Goal: Task Accomplishment & Management: Manage account settings

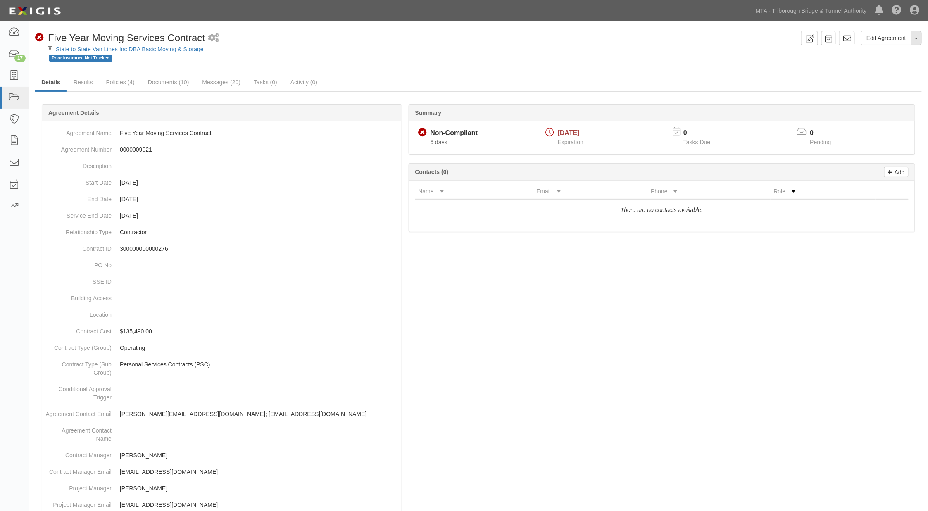
click at [916, 36] on button "Toggle Agreement Dropdown" at bounding box center [916, 38] width 11 height 14
click at [881, 63] on link "Archive Agreement" at bounding box center [888, 64] width 65 height 11
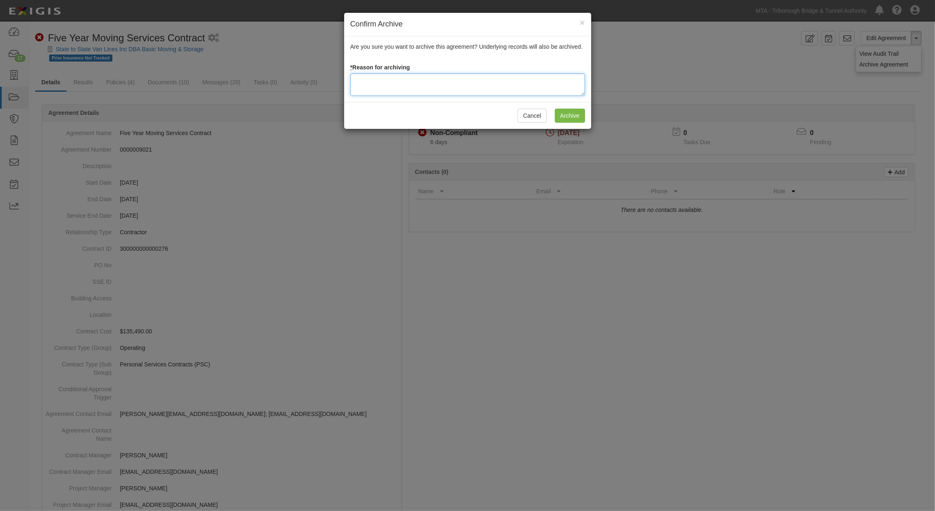
click at [410, 86] on textarea at bounding box center [467, 85] width 235 height 22
type textarea "completed"
click at [560, 114] on input "Archive" at bounding box center [570, 116] width 30 height 14
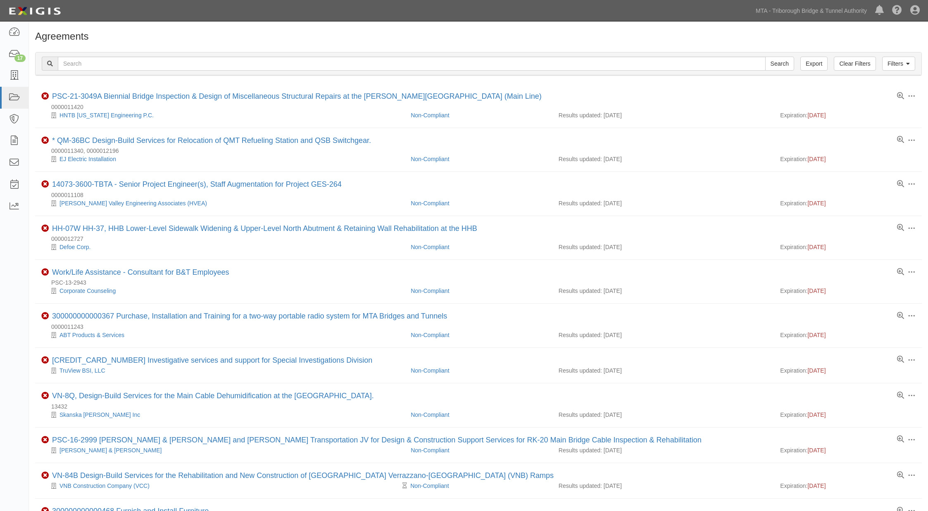
scroll to position [229, 0]
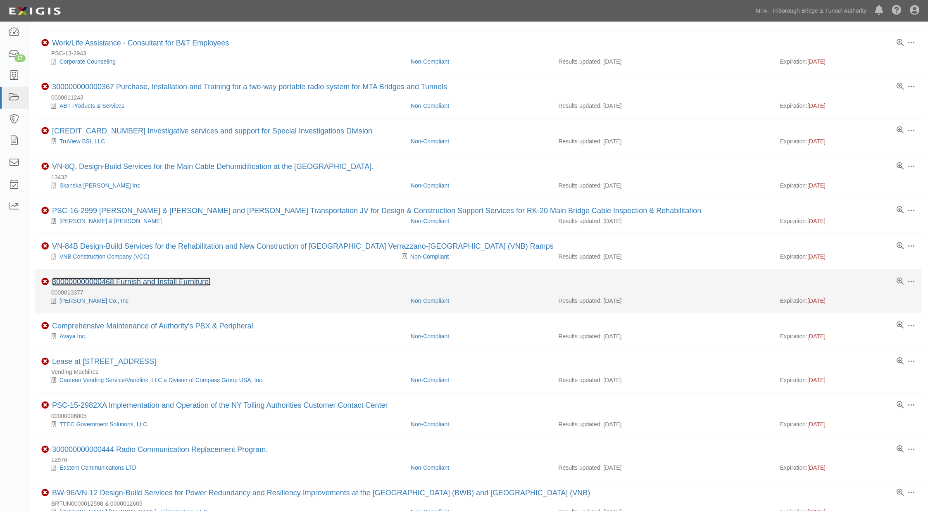
click at [181, 285] on link "300000000000468 Furnish and Install Furniture." at bounding box center [131, 282] width 159 height 8
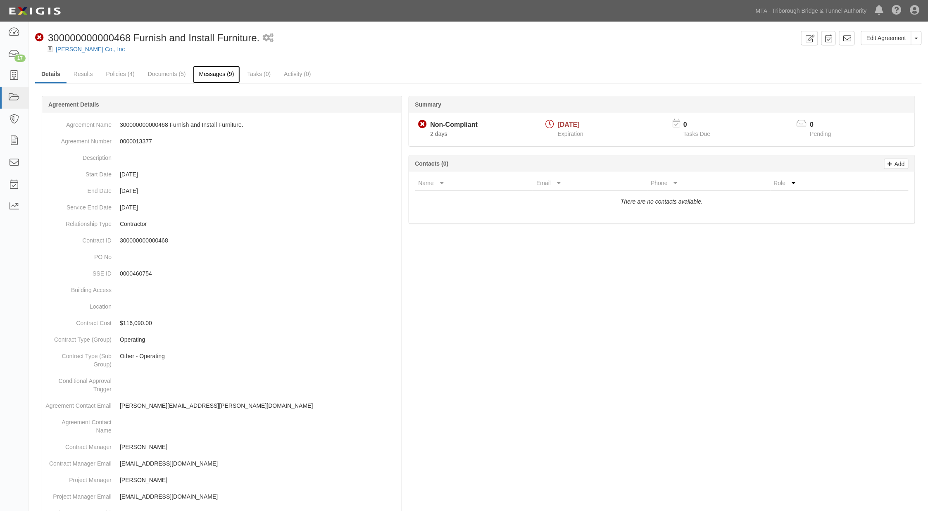
click at [212, 78] on link "Messages (9)" at bounding box center [217, 75] width 48 height 18
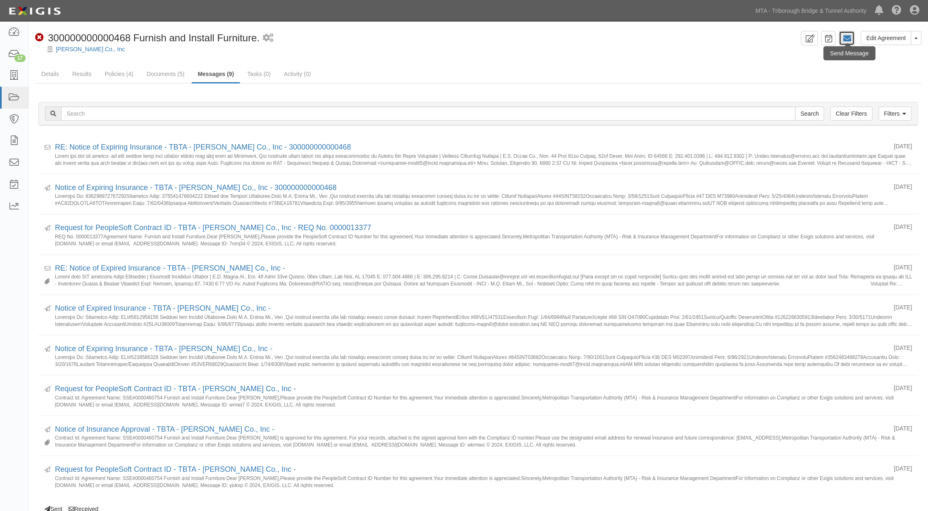
click at [845, 36] on icon at bounding box center [847, 38] width 8 height 8
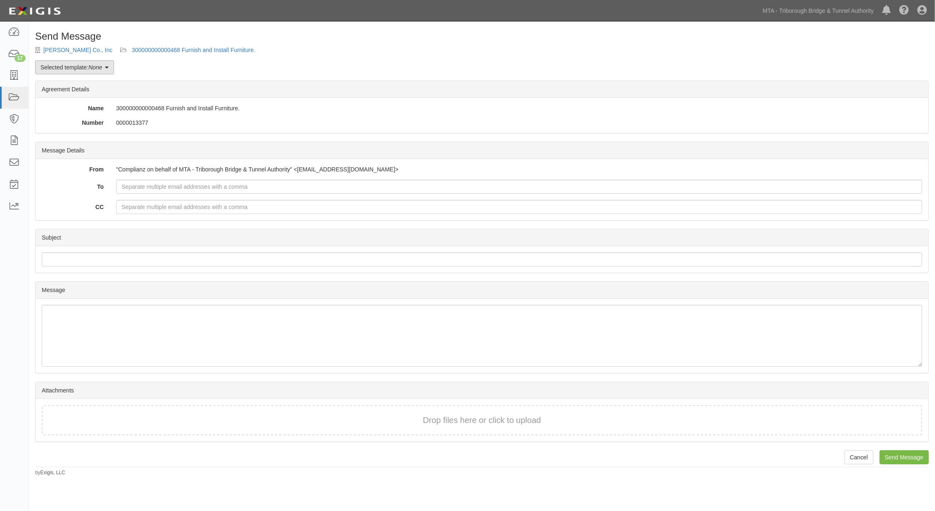
click at [73, 64] on link "Selected template: None" at bounding box center [74, 67] width 79 height 14
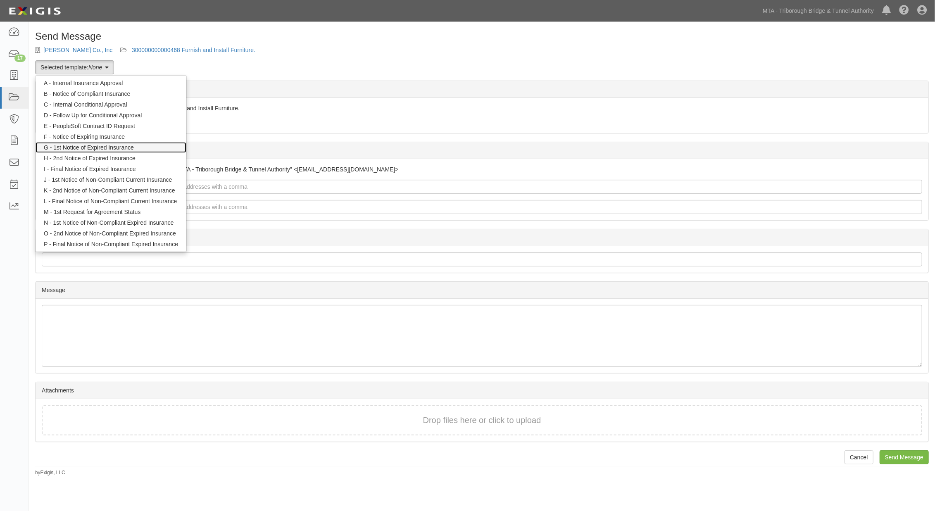
click at [69, 149] on link "G - 1st Notice of Expired Insurance" at bounding box center [111, 147] width 151 height 11
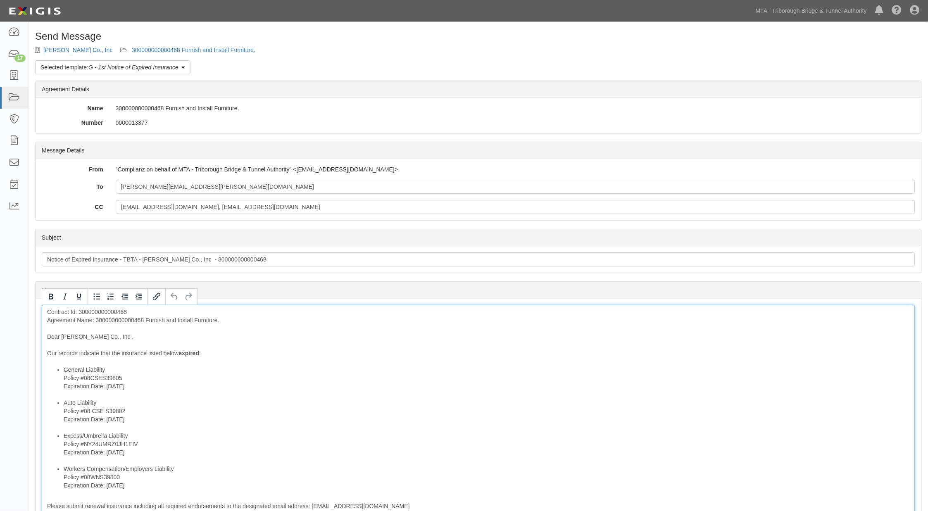
click at [110, 319] on div "Contract Id: 300000000000468 Agreement Name: 300000000000468 Furnish and Instal…" at bounding box center [478, 454] width 873 height 299
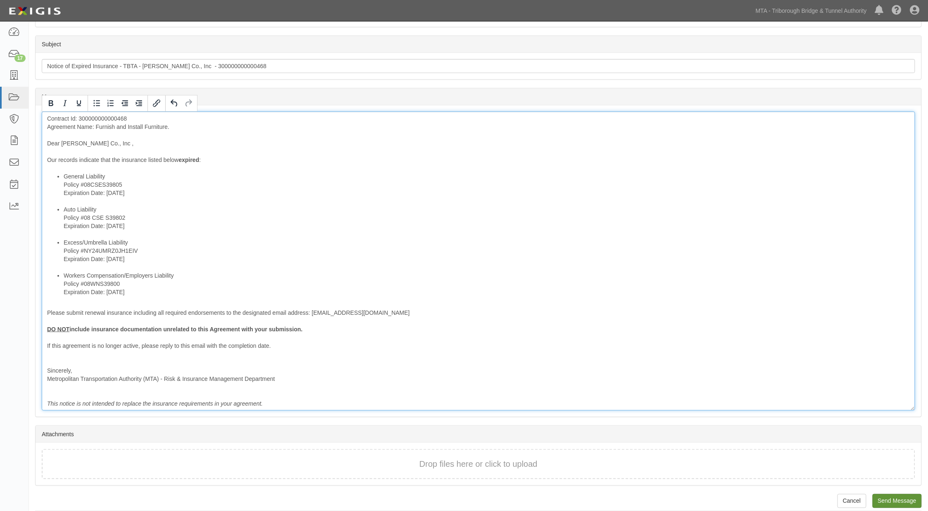
scroll to position [202, 0]
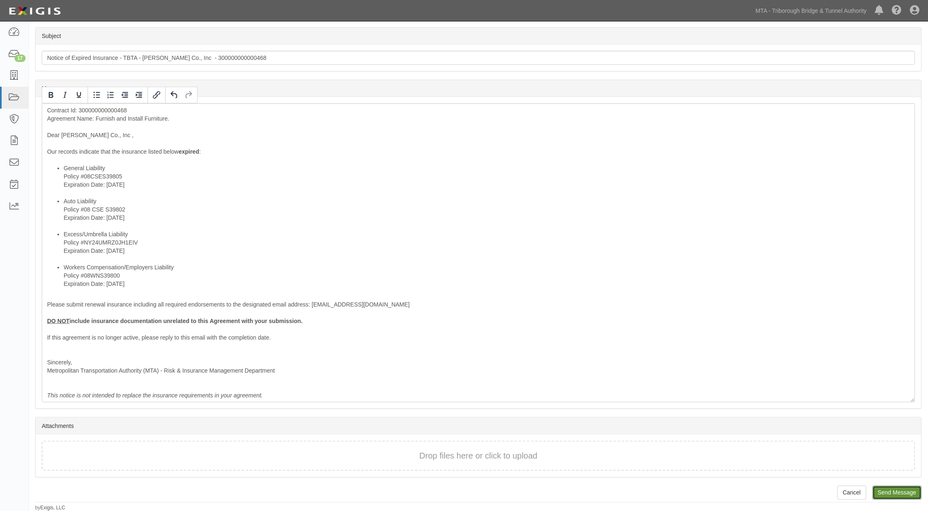
click at [903, 487] on input "Send Message" at bounding box center [896, 493] width 49 height 14
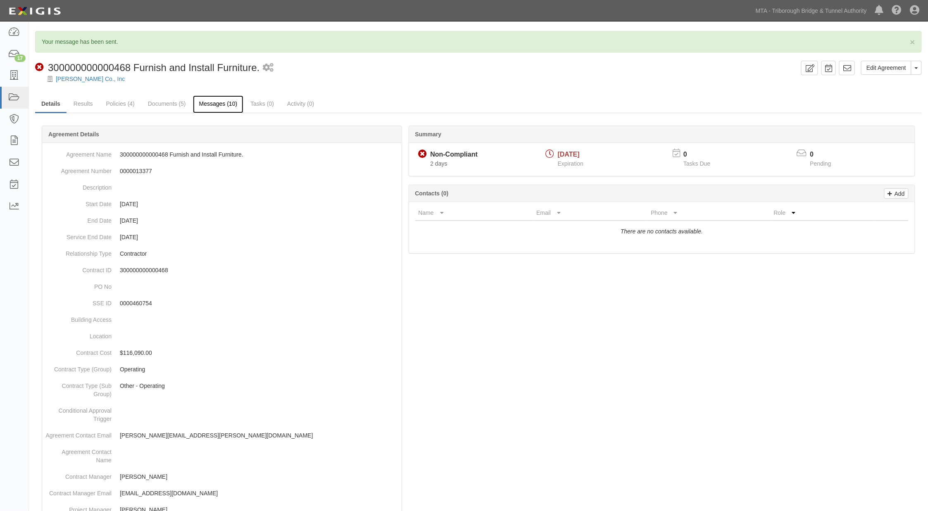
click at [216, 105] on link "Messages (10)" at bounding box center [218, 104] width 51 height 18
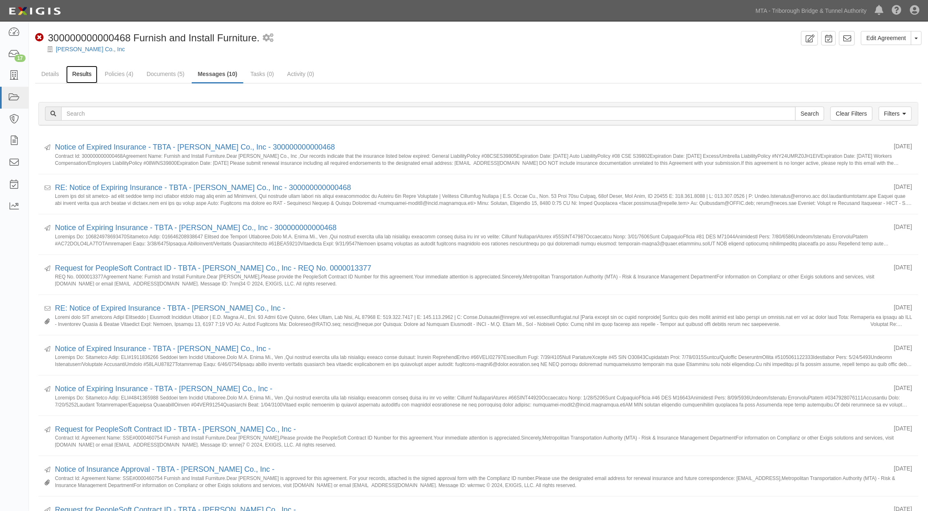
click at [81, 67] on link "Results" at bounding box center [82, 75] width 32 height 18
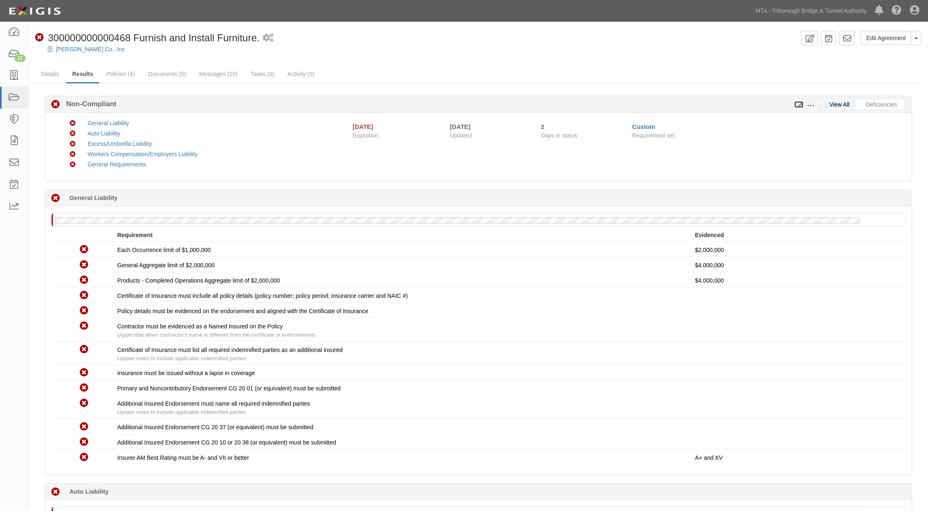
click at [798, 104] on icon at bounding box center [798, 105] width 9 height 6
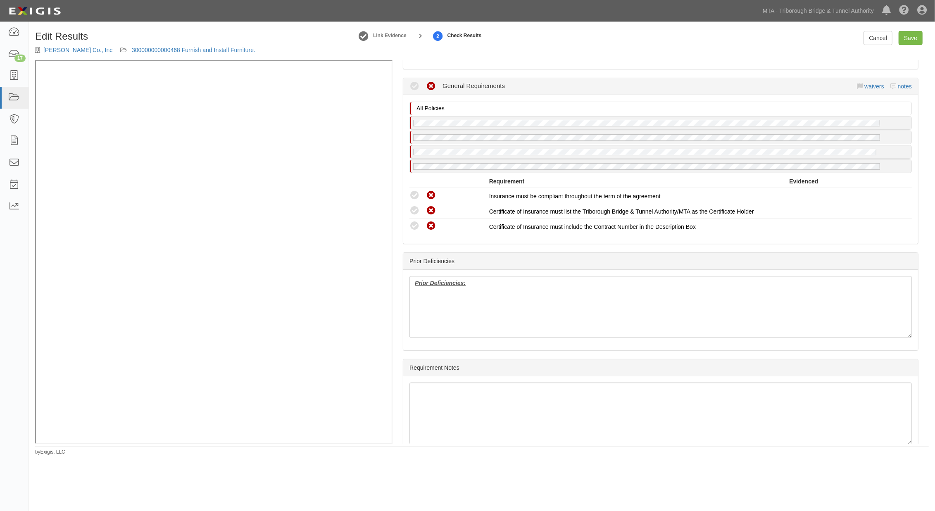
scroll to position [1055, 0]
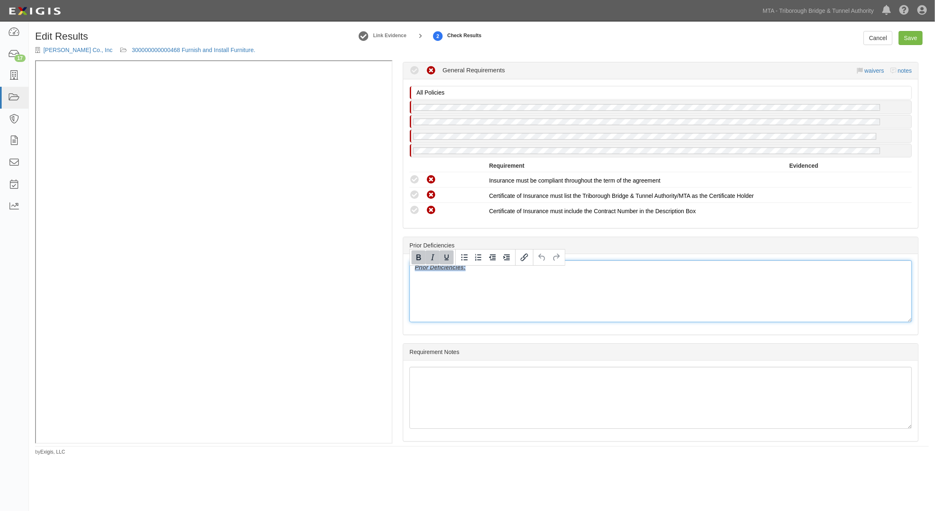
drag, startPoint x: 494, startPoint y: 285, endPoint x: 378, endPoint y: 283, distance: 115.7
click at [244, 197] on div "Manage Policies (GL, AL, XS, WC/EL) Certificate; 10/22/2024; 2025 Unchecked pol…" at bounding box center [481, 251] width 893 height 383
click at [910, 38] on link "Save" at bounding box center [910, 38] width 24 height 14
radio input "true"
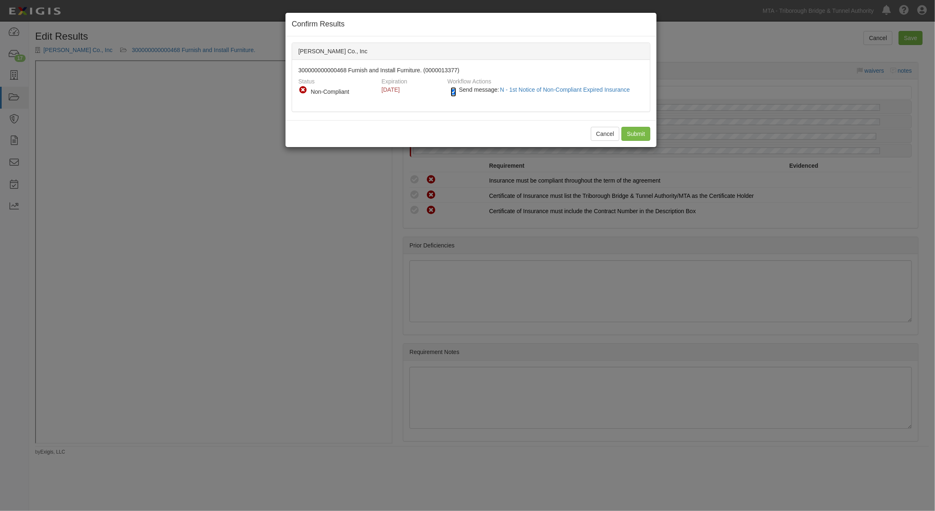
click at [451, 89] on input "Send message: N - 1st Notice of Non-Compliant Expired Insurance" at bounding box center [453, 92] width 5 height 10
checkbox input "false"
click at [630, 133] on input "Submit" at bounding box center [635, 134] width 29 height 14
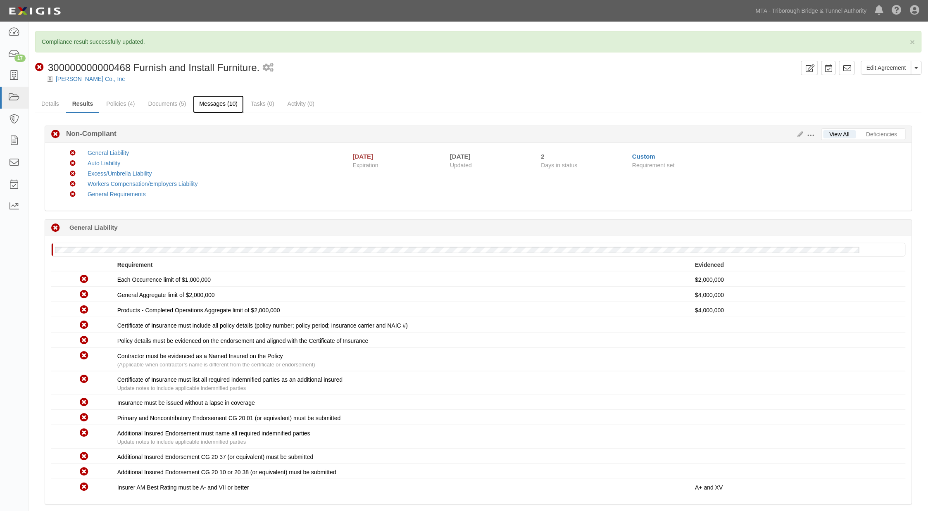
click at [208, 103] on link "Messages (10)" at bounding box center [218, 104] width 51 height 18
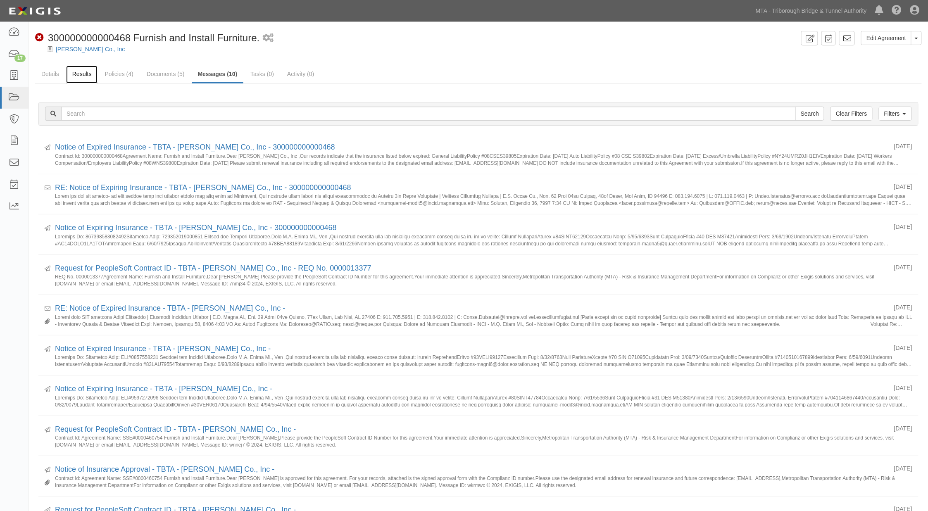
click at [80, 75] on link "Results" at bounding box center [82, 75] width 32 height 18
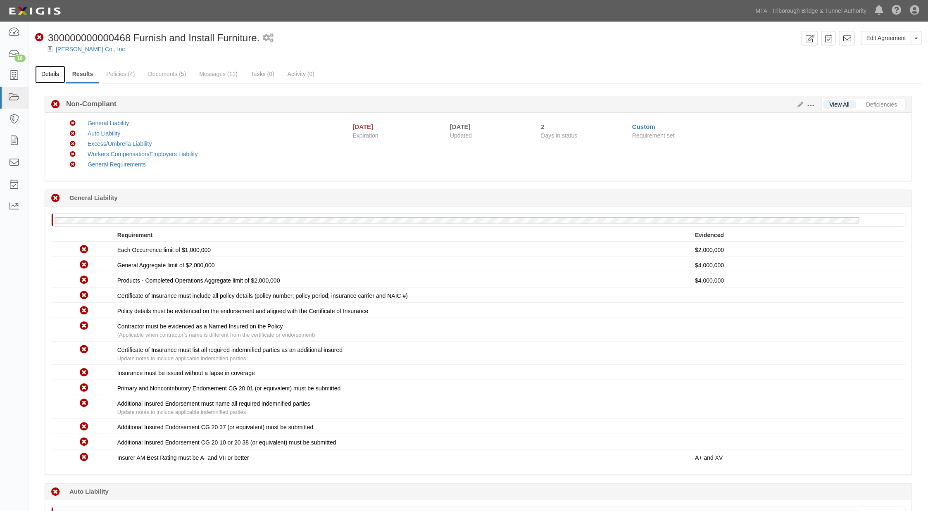
click at [54, 75] on link "Details" at bounding box center [50, 75] width 30 height 18
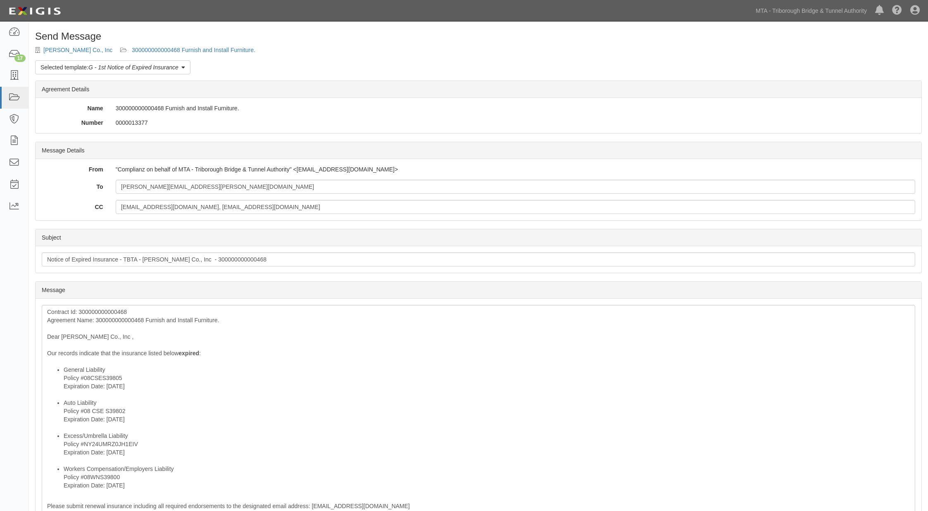
scroll to position [202, 0]
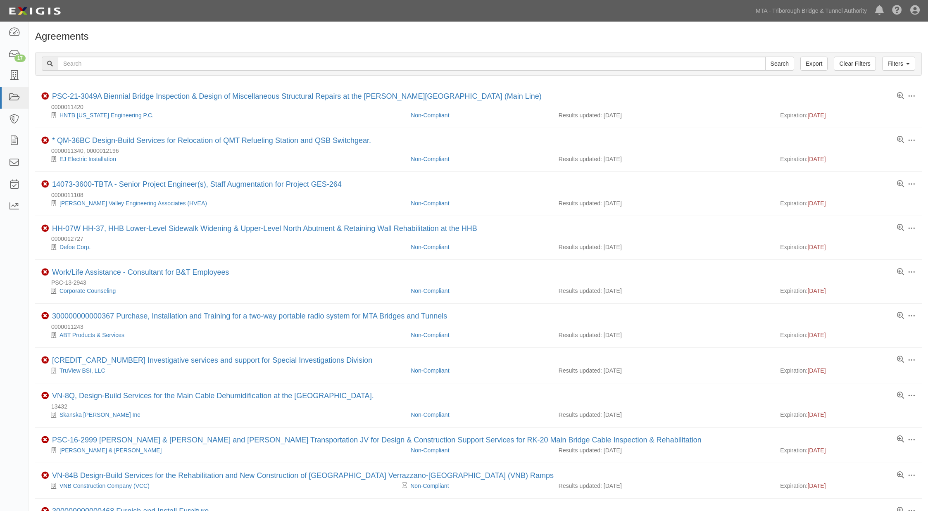
scroll to position [229, 0]
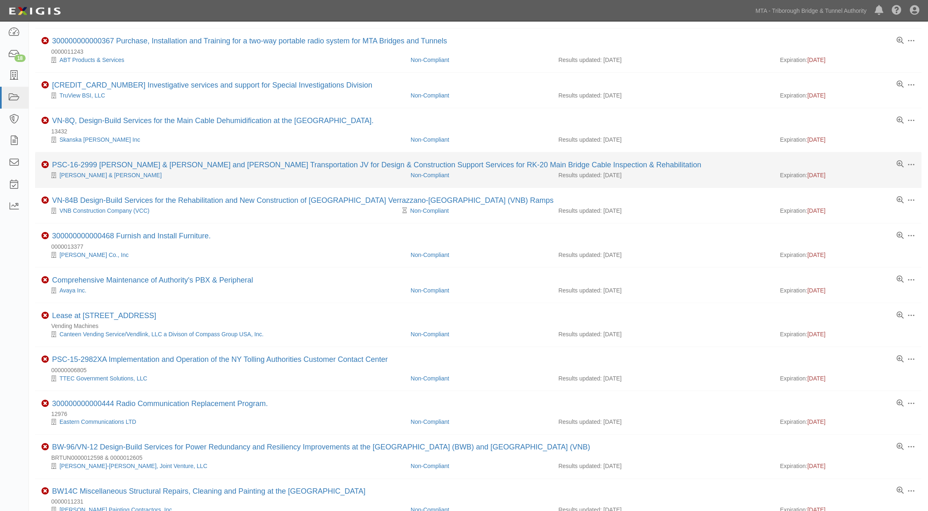
scroll to position [321, 0]
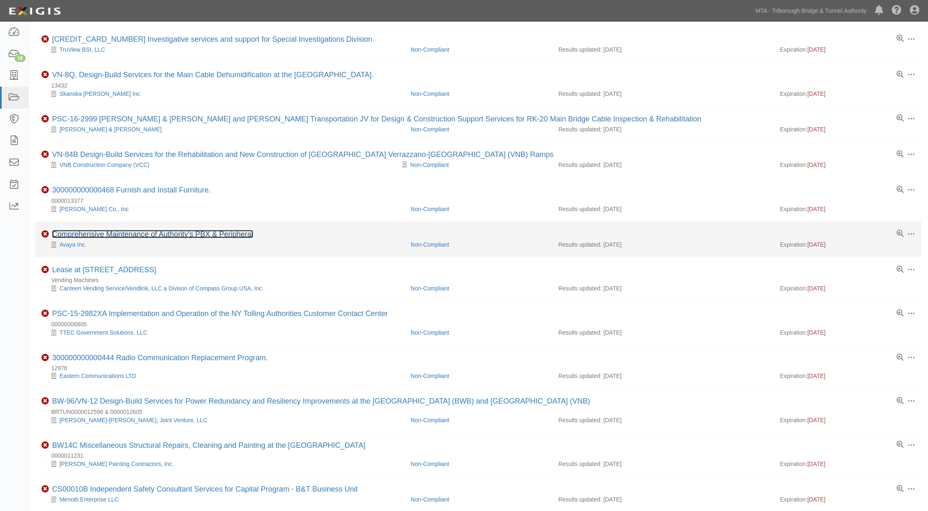
click at [178, 238] on link "Comprehensive Maintenance of Authority's PBX & Peripheral" at bounding box center [152, 234] width 201 height 8
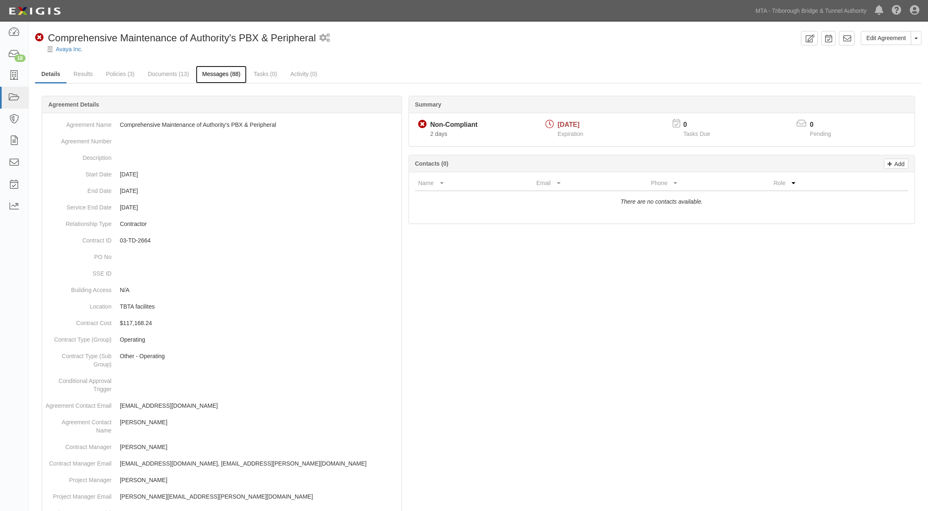
click at [215, 75] on link "Messages (88)" at bounding box center [221, 75] width 51 height 18
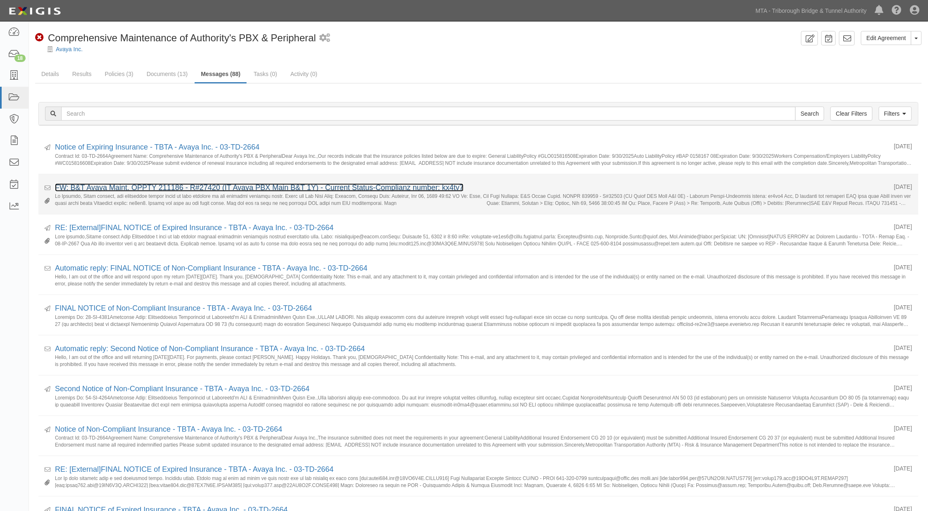
click at [200, 188] on link "FW: B&T Avaya Maint. OPPTY 211186 - R#27420 (IT Avaya PBX Main B&T 1Y) - Curren…" at bounding box center [259, 187] width 409 height 8
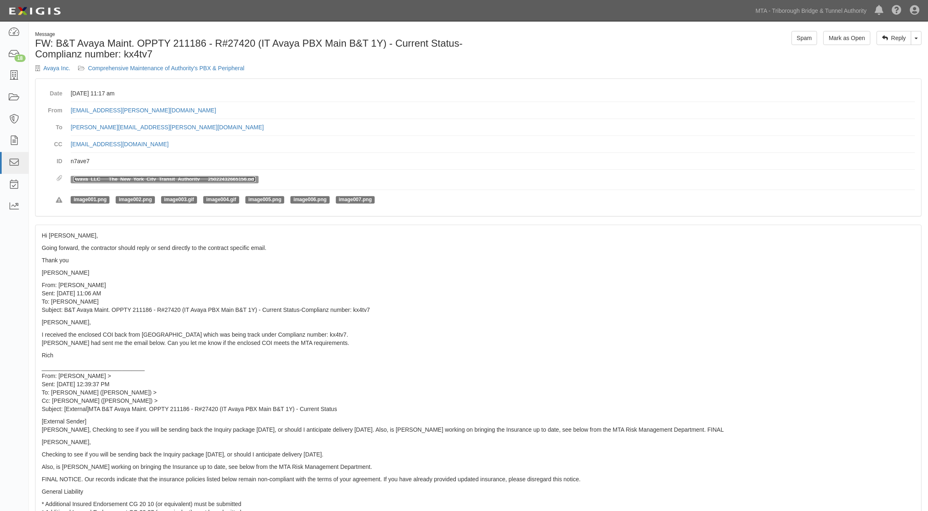
click at [173, 178] on link "Avaya_LLC___The_New_York_City_Transit_Authority___25022432665156.pdf" at bounding box center [165, 179] width 182 height 6
click at [205, 66] on link "Comprehensive Maintenance of Authority's PBX & Peripheral" at bounding box center [166, 68] width 157 height 7
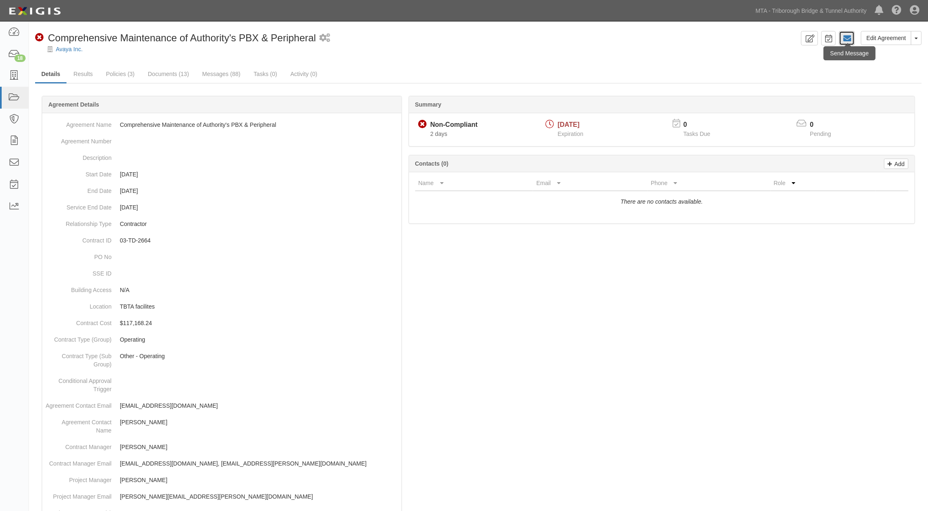
click at [845, 33] on link at bounding box center [847, 38] width 16 height 14
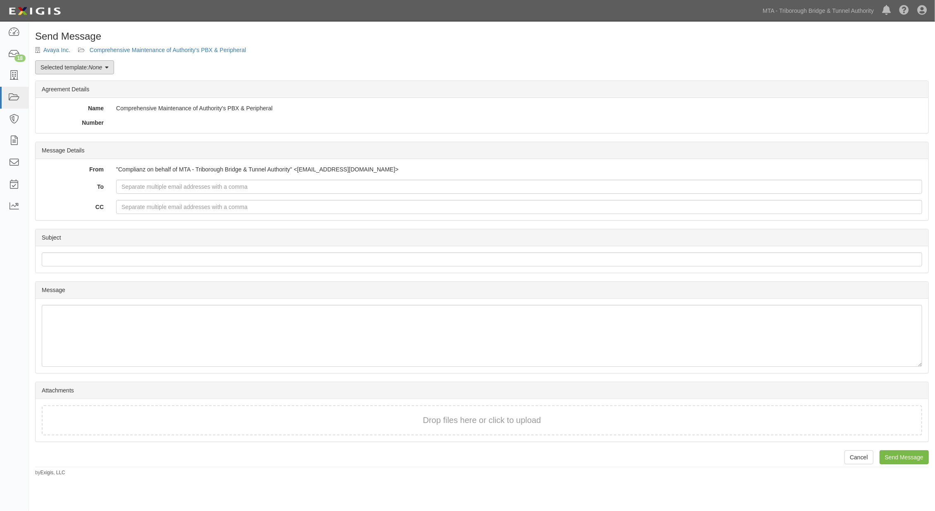
click at [90, 67] on em "None" at bounding box center [95, 67] width 14 height 7
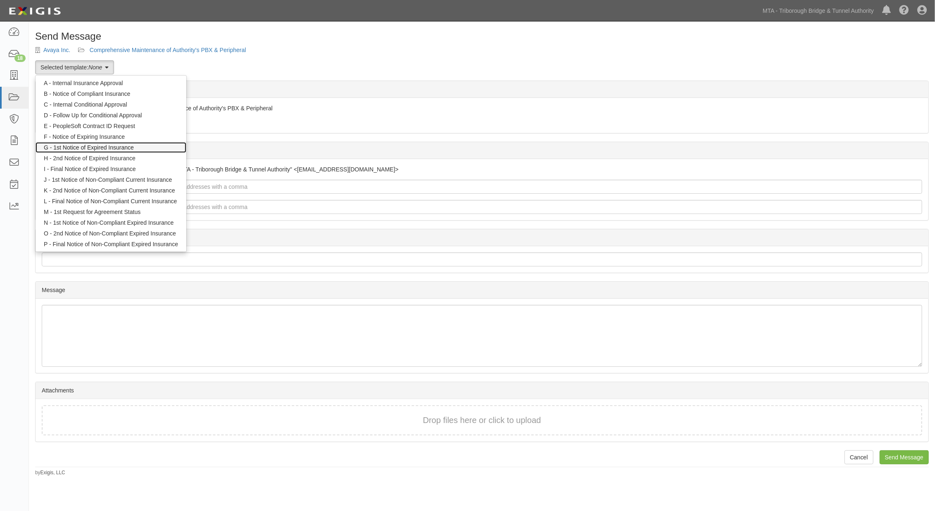
click at [90, 147] on link "G - 1st Notice of Expired Insurance" at bounding box center [111, 147] width 151 height 11
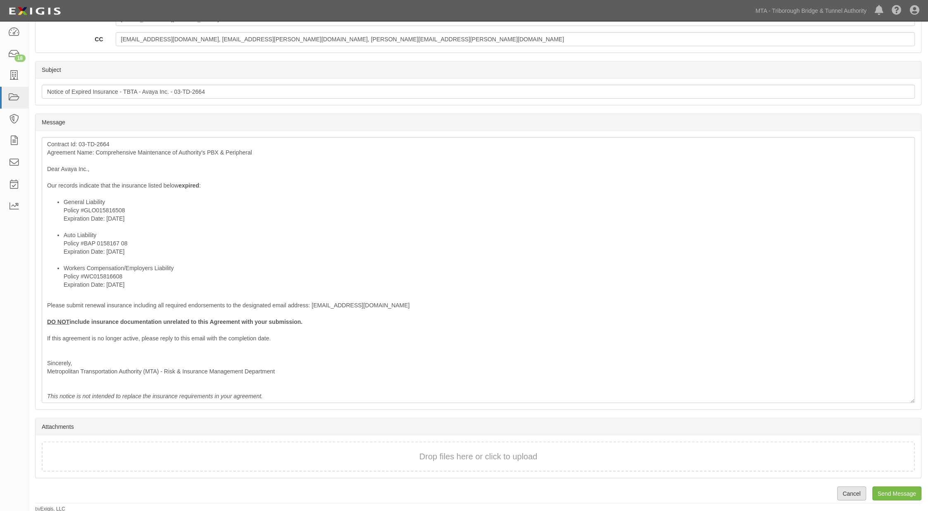
scroll to position [169, 0]
click at [898, 492] on input "Send Message" at bounding box center [896, 493] width 49 height 14
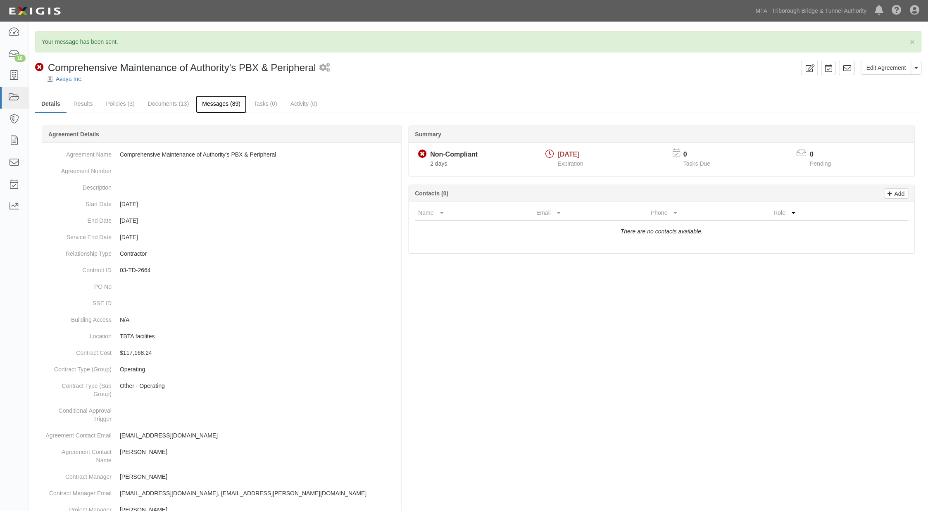
click at [223, 104] on link "Messages (89)" at bounding box center [221, 104] width 51 height 18
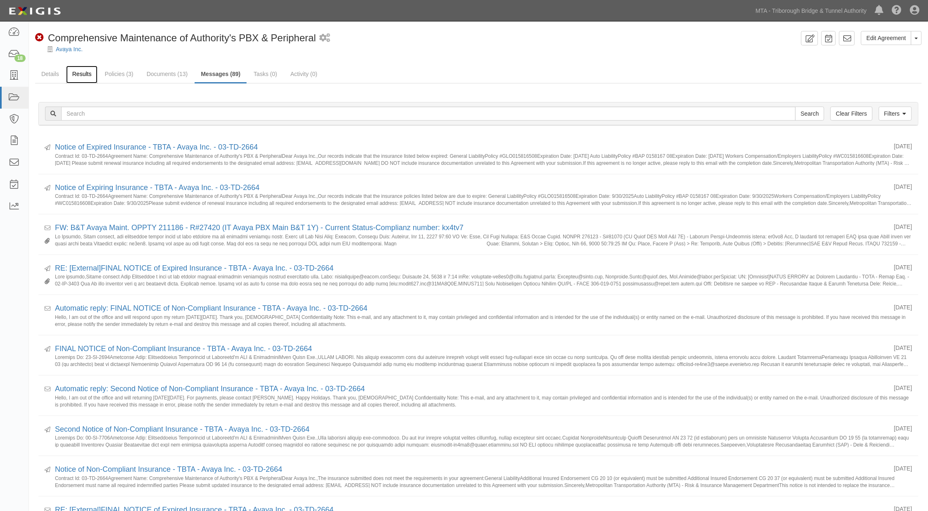
click at [81, 73] on link "Results" at bounding box center [82, 75] width 32 height 18
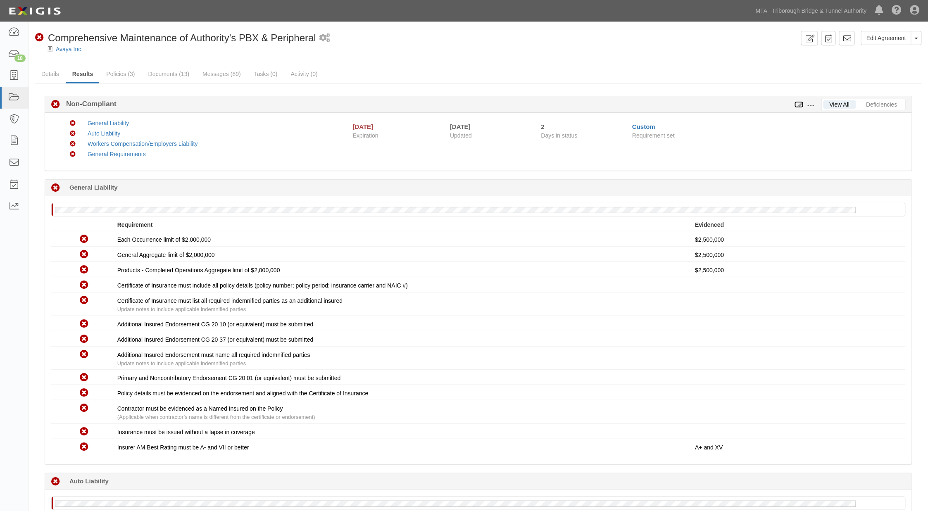
click at [800, 102] on icon at bounding box center [798, 105] width 9 height 6
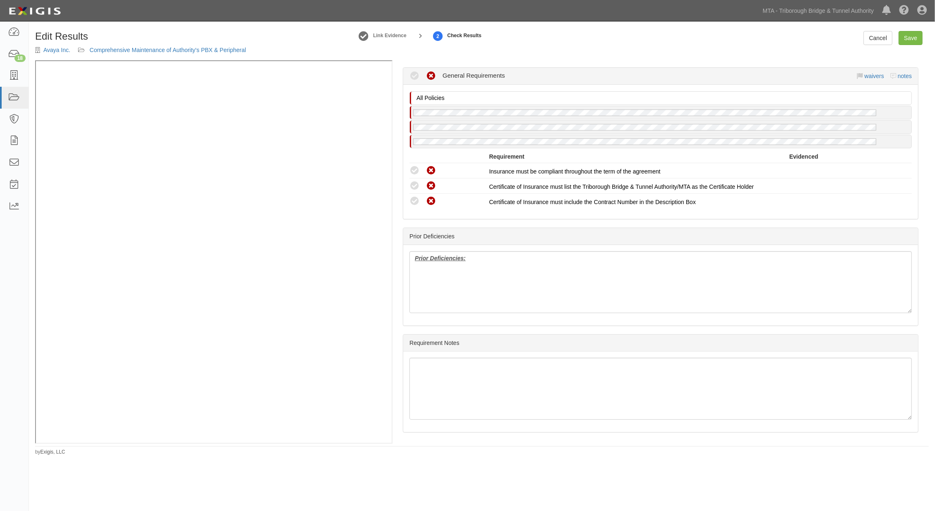
scroll to position [751, 0]
click at [302, 173] on div "Manage Policies (GL, AL, WC/EL) Certificate; 12/9/2024; 2025 Unchecked policies…" at bounding box center [481, 251] width 893 height 383
click at [910, 42] on link "Save" at bounding box center [910, 38] width 24 height 14
radio input "true"
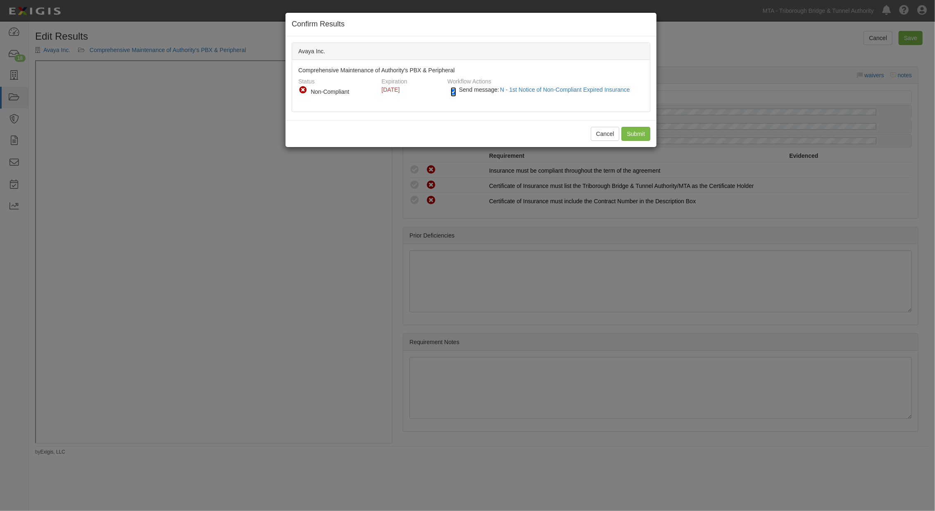
click at [456, 90] on input "Send message: N - 1st Notice of Non-Compliant Expired Insurance" at bounding box center [453, 92] width 5 height 10
checkbox input "false"
click at [644, 135] on input "Submit" at bounding box center [635, 134] width 29 height 14
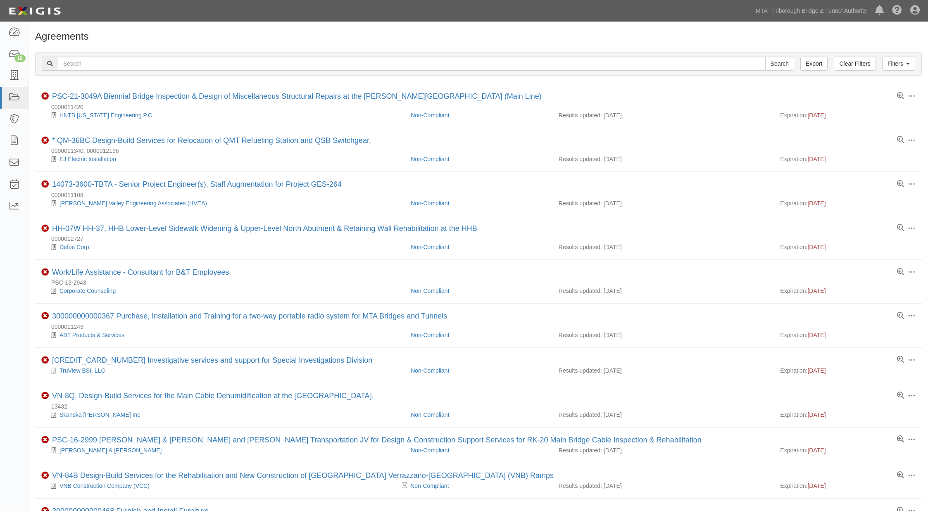
scroll to position [321, 0]
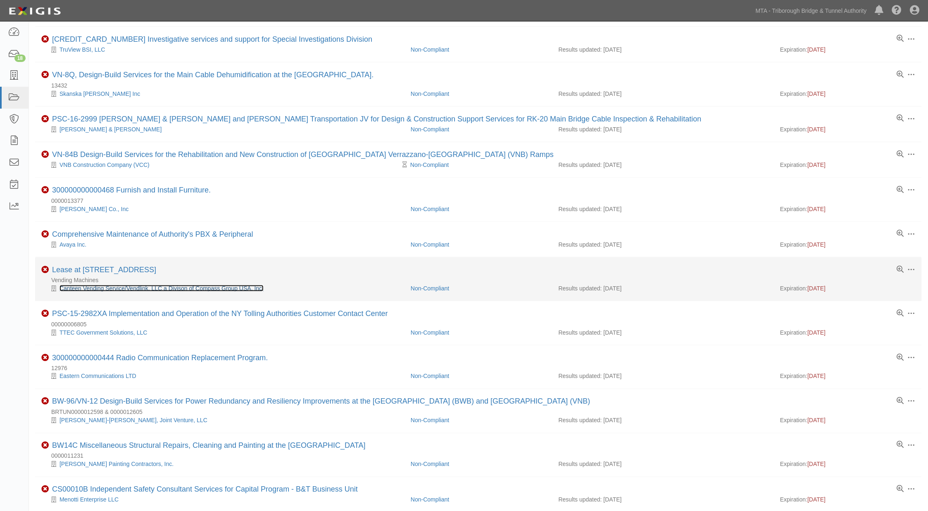
click at [120, 290] on link "Canteen Vending Service/Vendlink, LLC a Divison of Compass Group USA, Inc." at bounding box center [161, 288] width 204 height 7
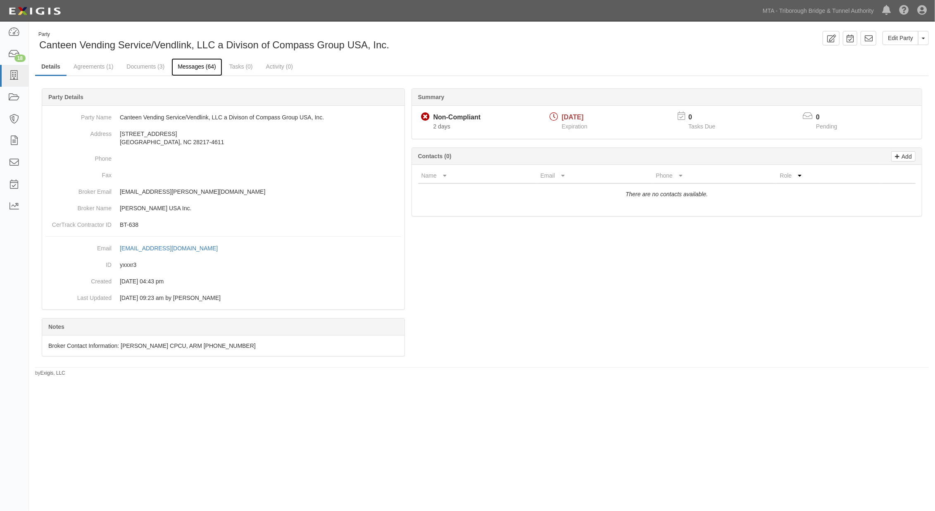
click at [197, 66] on link "Messages (64)" at bounding box center [196, 67] width 51 height 18
click at [96, 67] on link "Agreements (1)" at bounding box center [93, 67] width 52 height 18
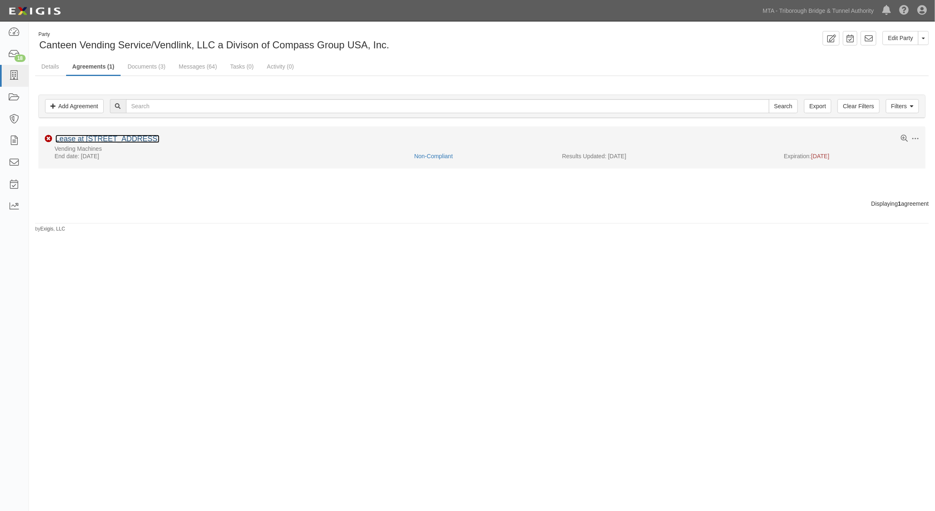
click at [77, 141] on link "Lease at [STREET_ADDRESS]" at bounding box center [107, 139] width 104 height 8
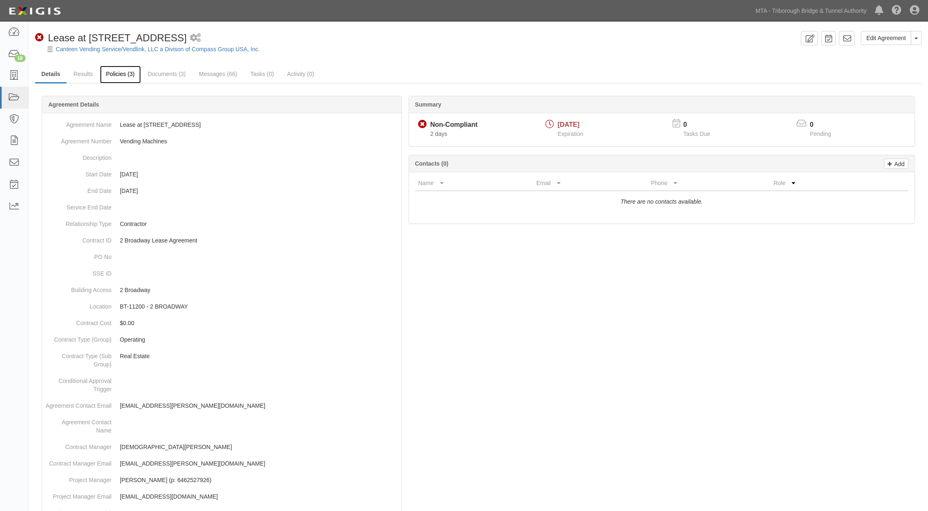
click at [131, 71] on link "Policies (3)" at bounding box center [120, 75] width 41 height 18
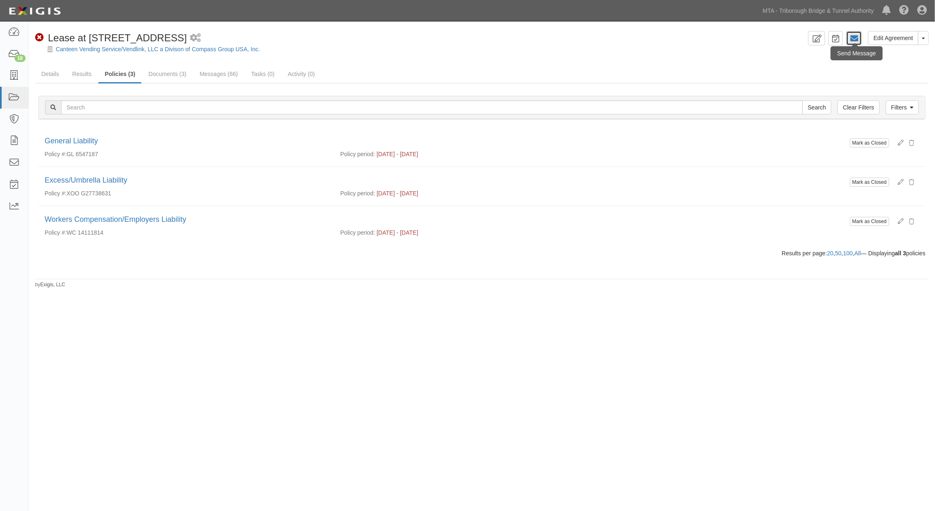
click at [852, 38] on icon at bounding box center [854, 38] width 8 height 8
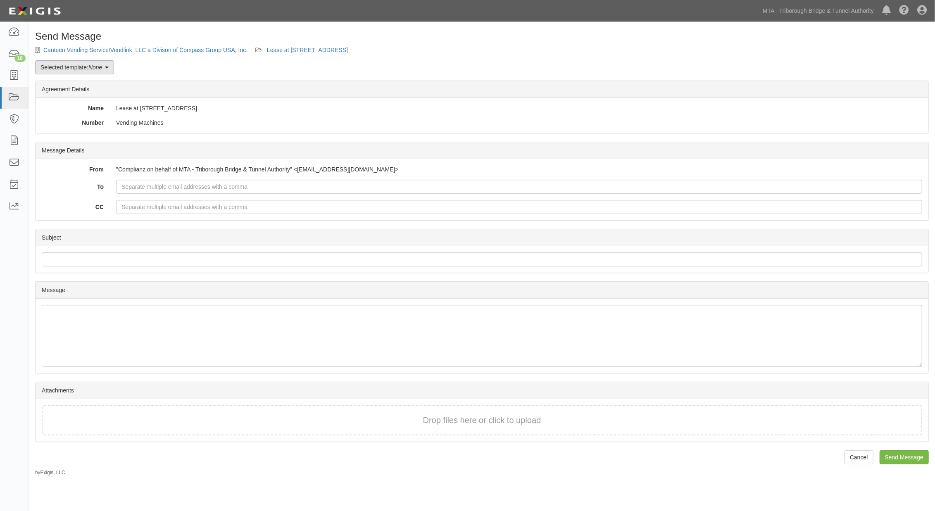
click at [80, 65] on link "Selected template: None" at bounding box center [74, 67] width 79 height 14
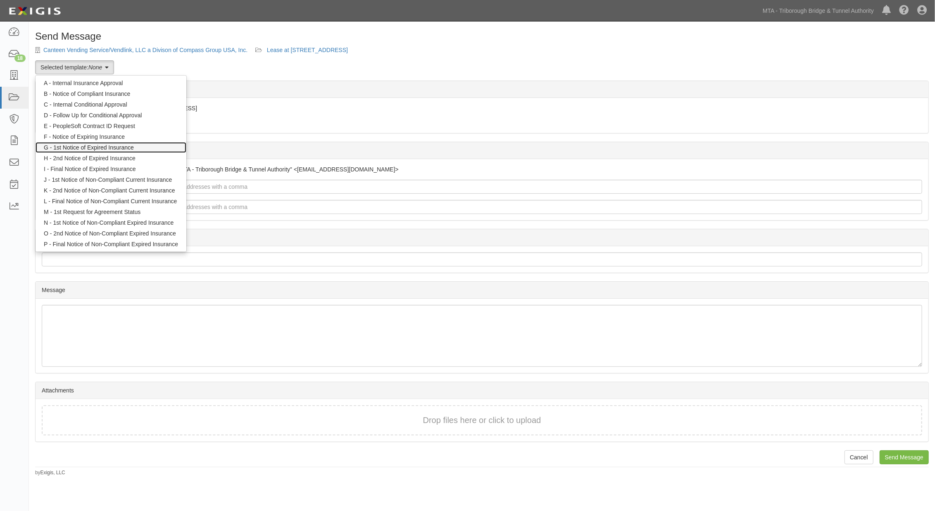
click at [79, 147] on link "G - 1st Notice of Expired Insurance" at bounding box center [111, 147] width 151 height 11
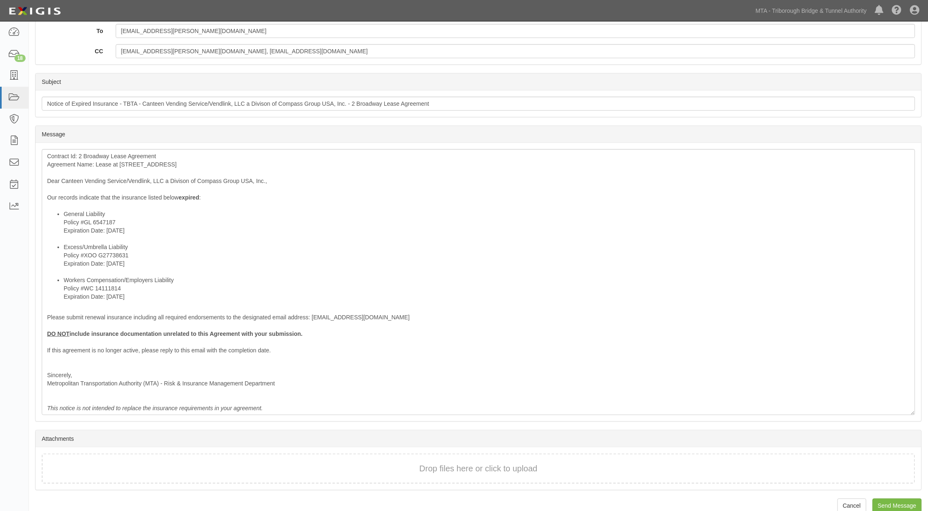
scroll to position [169, 0]
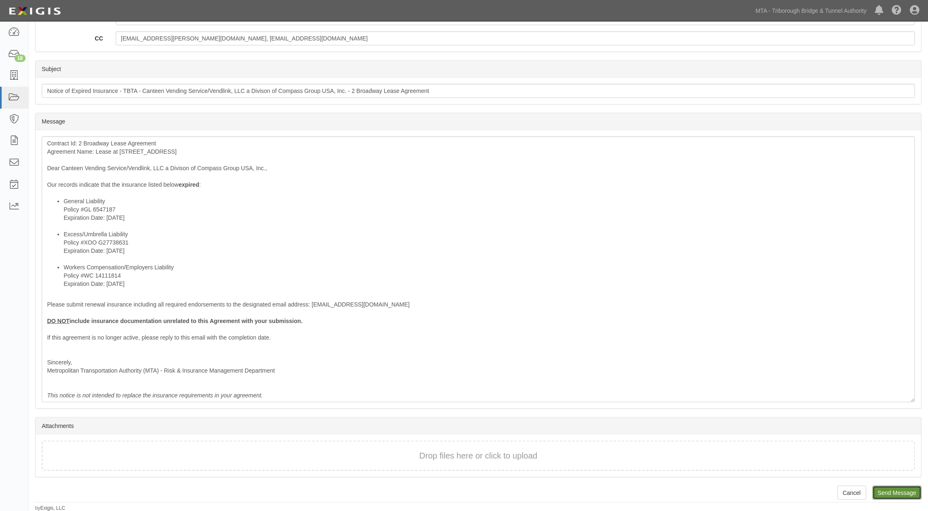
click at [890, 489] on input "Send Message" at bounding box center [896, 493] width 49 height 14
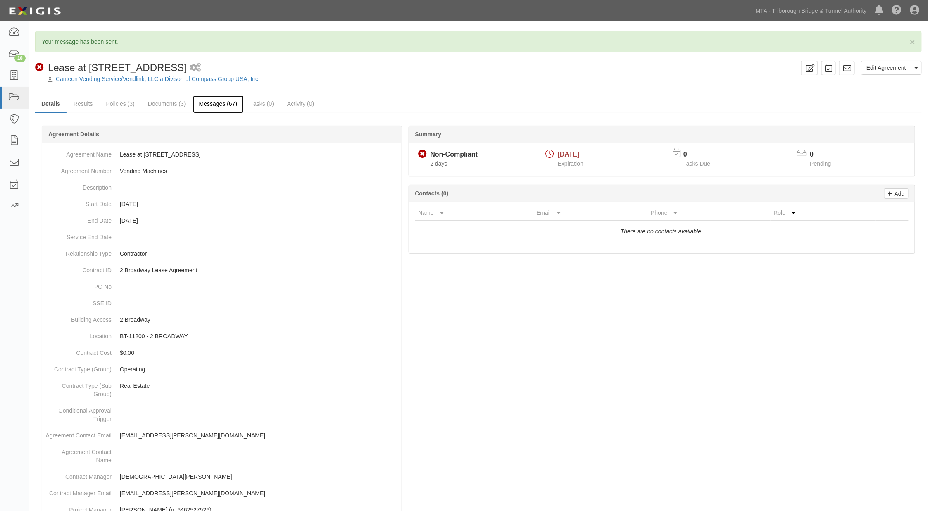
click at [222, 104] on link "Messages (67)" at bounding box center [218, 104] width 51 height 18
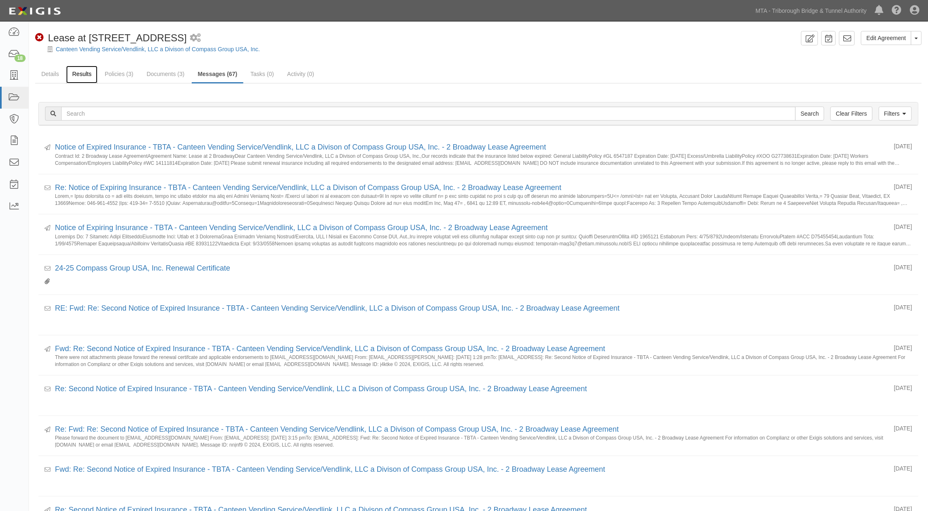
click at [78, 67] on link "Results" at bounding box center [82, 75] width 32 height 18
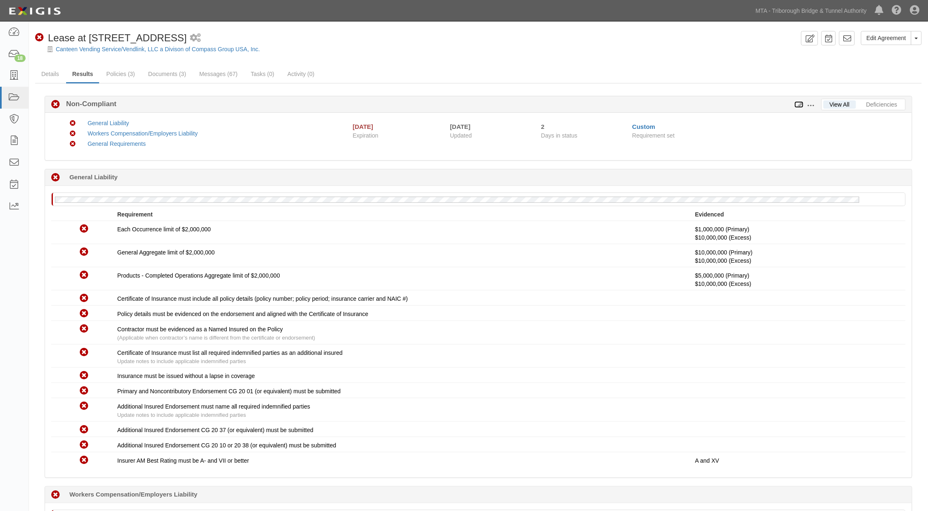
click at [796, 102] on icon at bounding box center [798, 105] width 9 height 6
click at [800, 103] on icon at bounding box center [798, 105] width 9 height 6
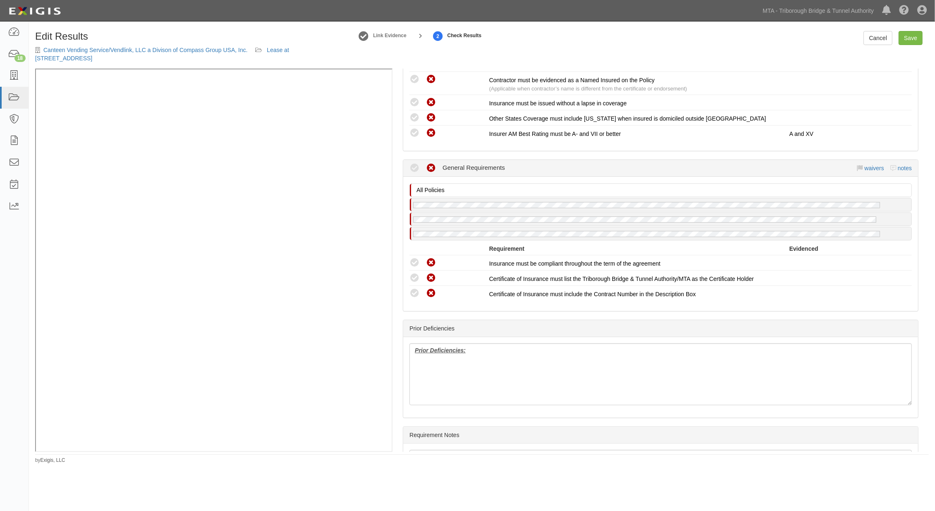
scroll to position [661, 0]
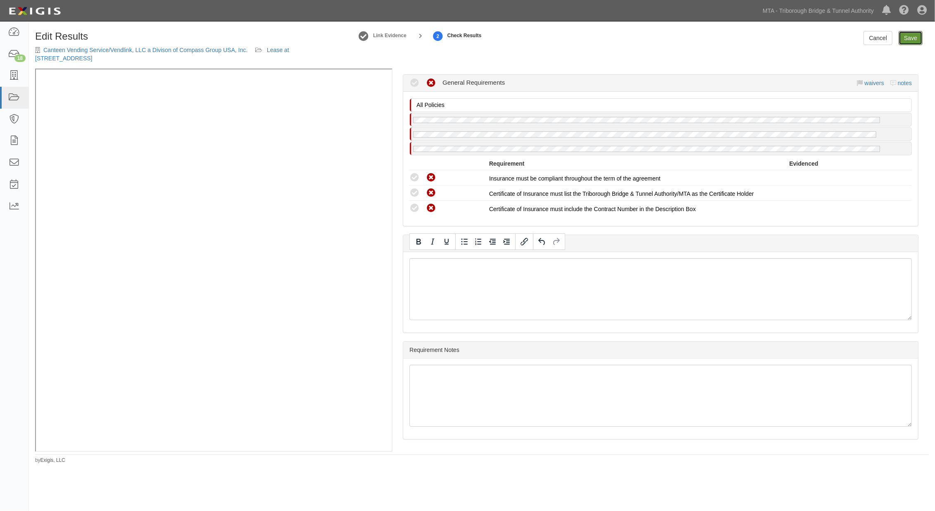
click at [910, 38] on link "Save" at bounding box center [910, 38] width 24 height 14
radio input "true"
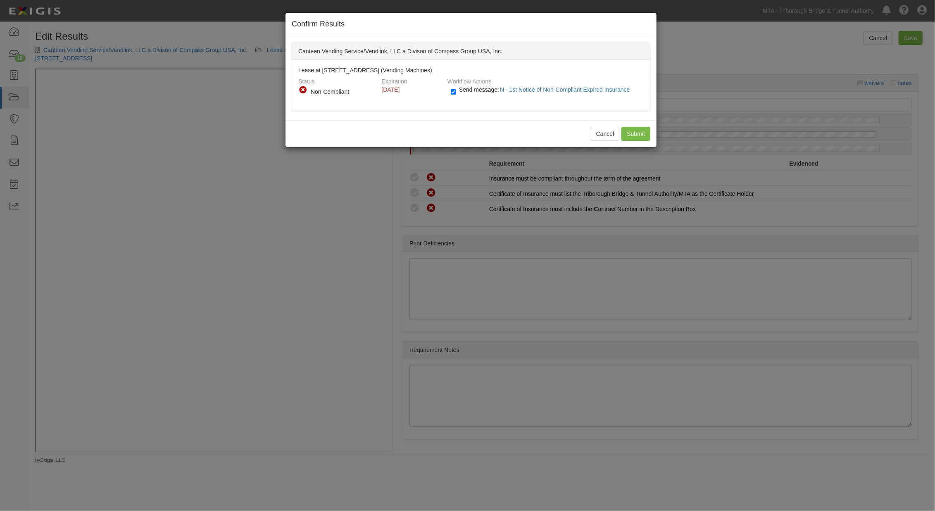
click at [449, 93] on div "Send message: N - 1st Notice of Non-Compliant Expired Insurance" at bounding box center [543, 93] width 199 height 14
click at [451, 91] on input "Send message: N - 1st Notice of Non-Compliant Expired Insurance" at bounding box center [453, 92] width 5 height 10
checkbox input "false"
click at [635, 130] on input "Submit" at bounding box center [635, 134] width 29 height 14
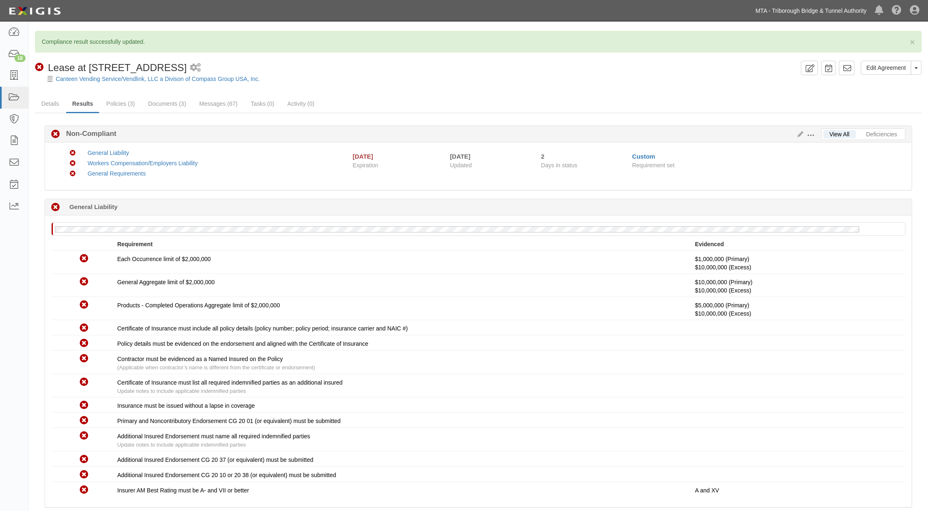
click at [801, 11] on link "MTA - Triborough Bridge & Tunnel Authority" at bounding box center [810, 10] width 119 height 17
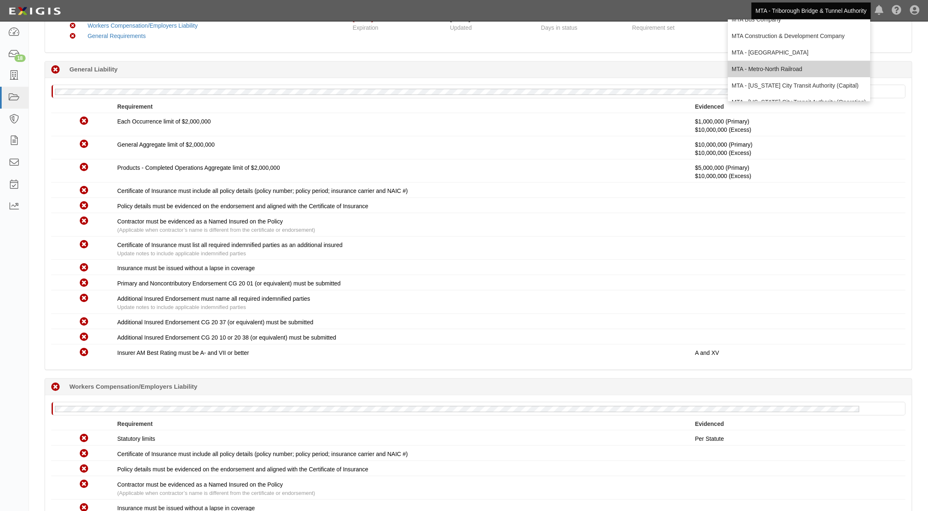
scroll to position [55, 0]
click at [772, 76] on link "MTA - [US_STATE] City Transit Authority (Operating)" at bounding box center [799, 74] width 143 height 17
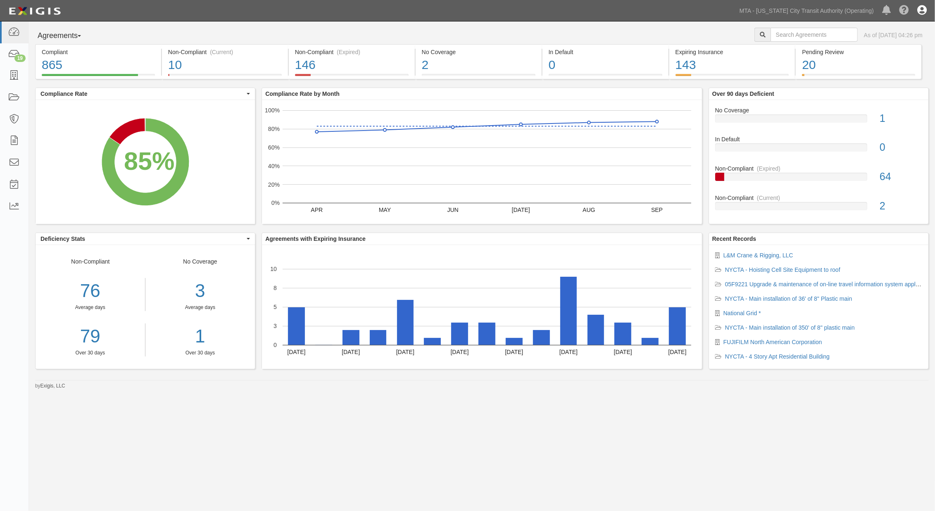
click at [919, 10] on icon at bounding box center [922, 11] width 10 height 10
click at [872, 46] on link "Sign Out" at bounding box center [897, 48] width 65 height 17
